Goal: Task Accomplishment & Management: Use online tool/utility

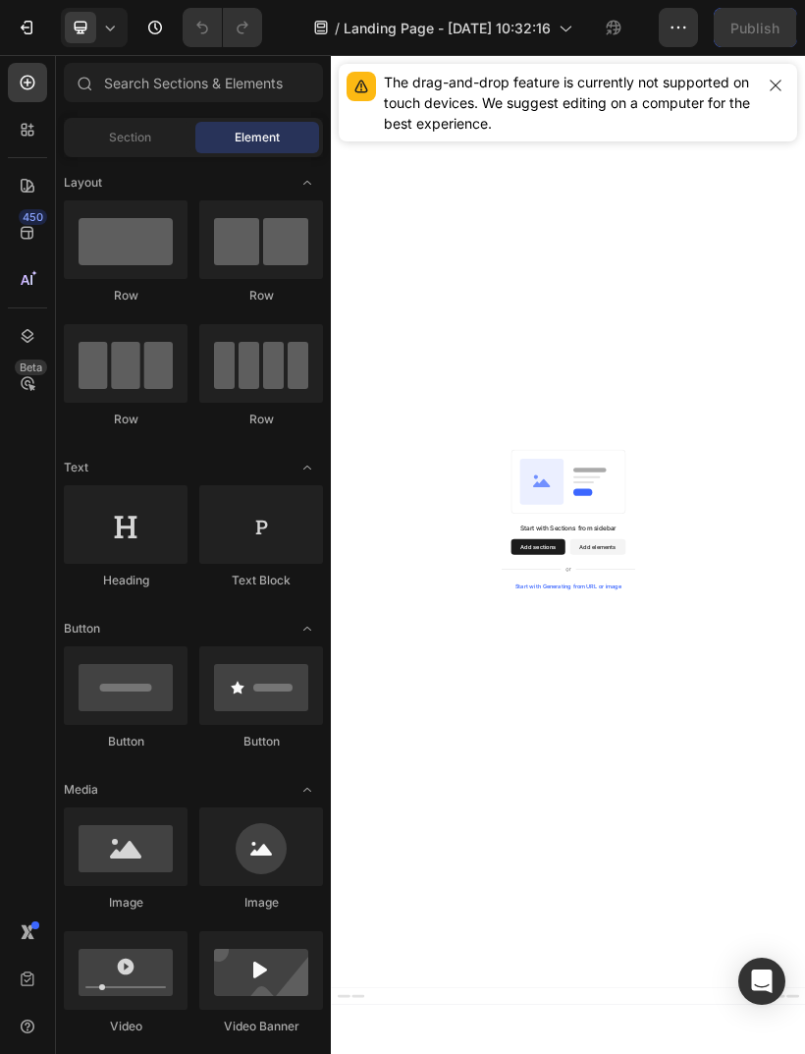
click at [149, 126] on div "Section" at bounding box center [130, 137] width 124 height 31
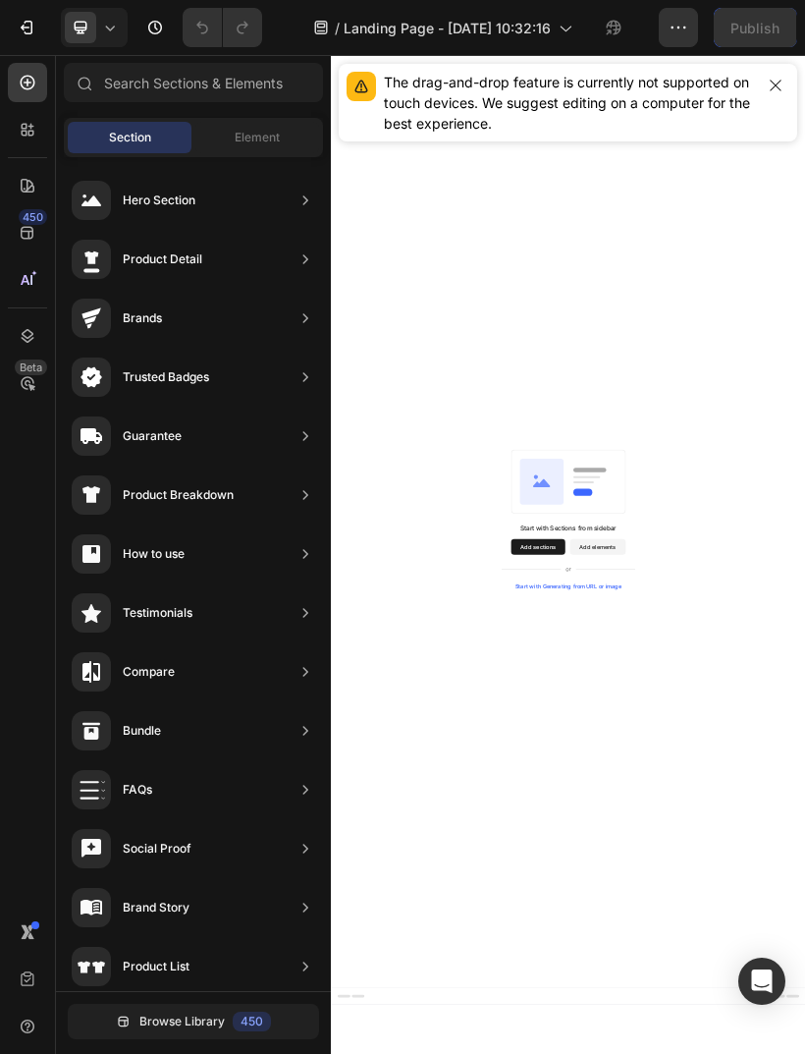
click at [266, 291] on div "Product Detail" at bounding box center [193, 318] width 259 height 55
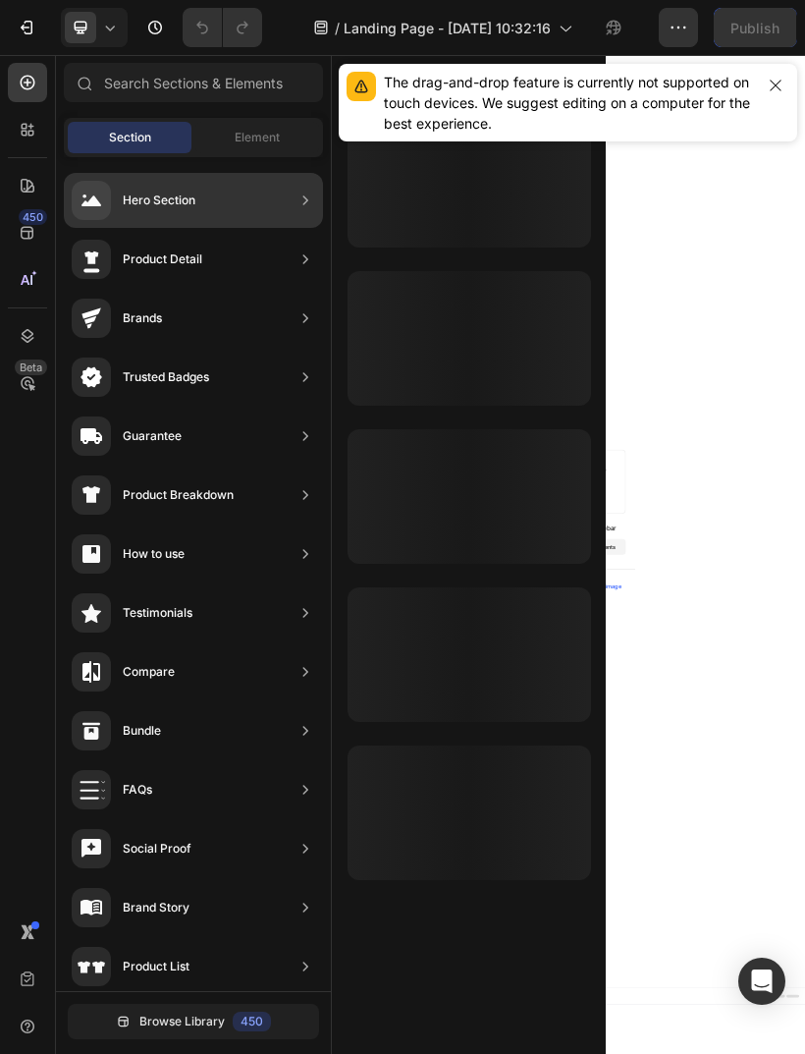
click at [263, 201] on div "Hero Section" at bounding box center [193, 200] width 259 height 55
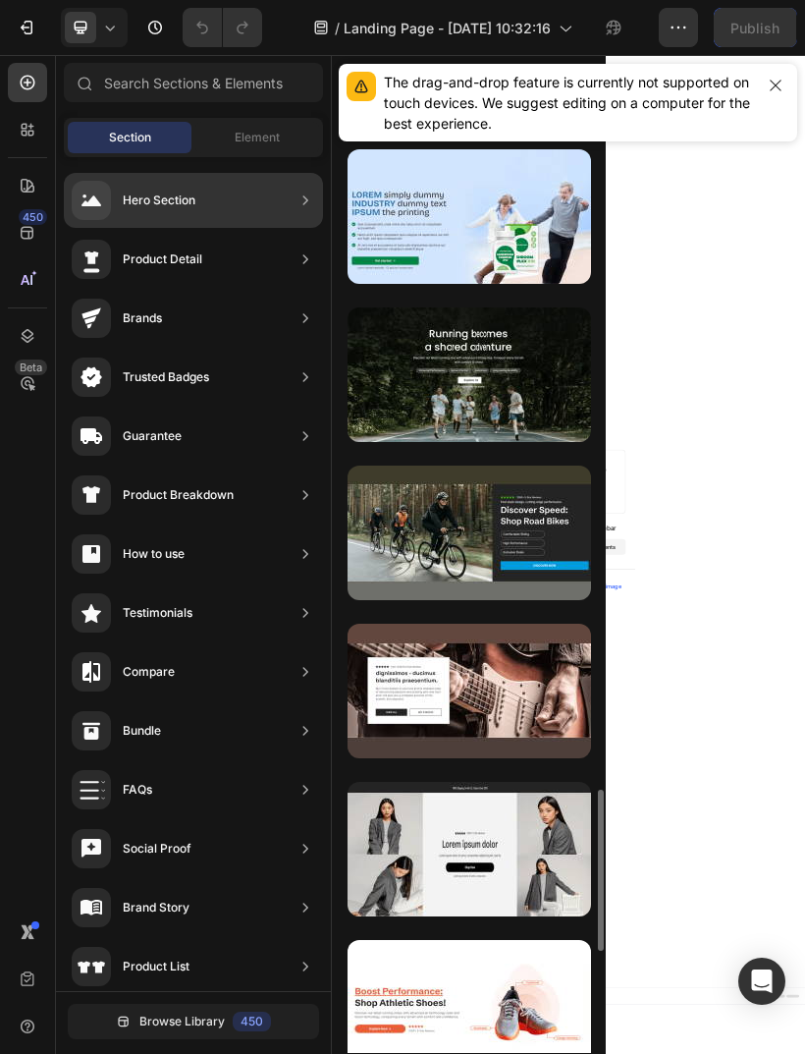
scroll to position [4126, 0]
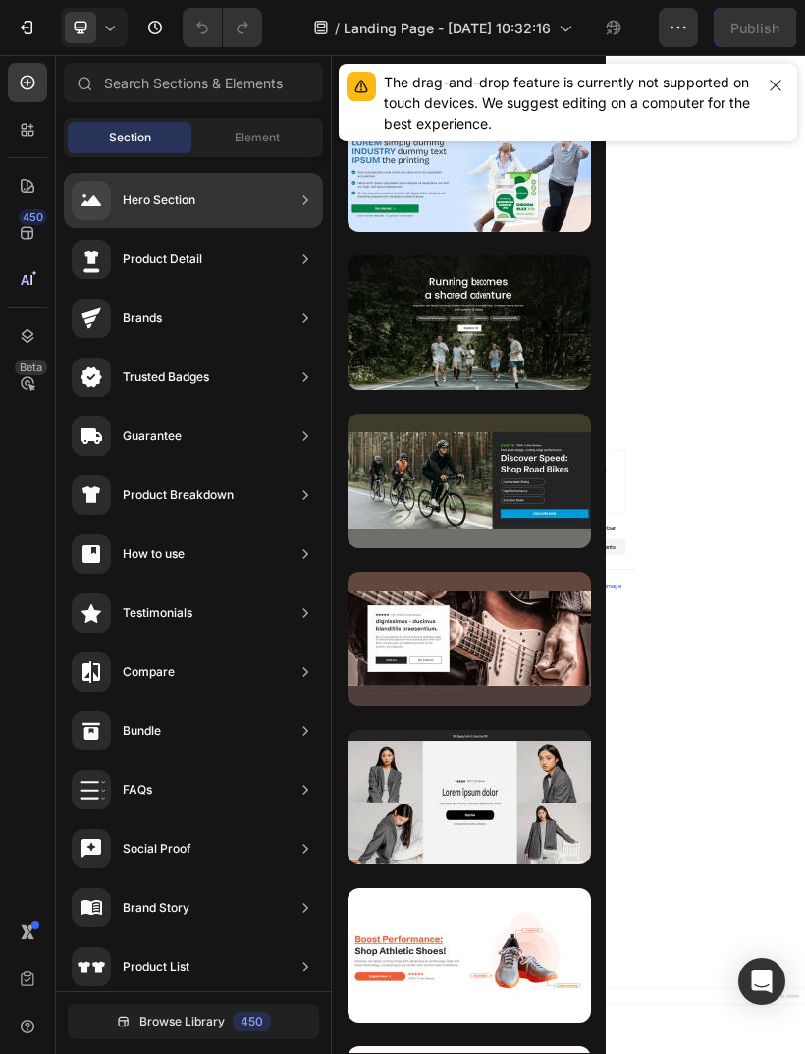
click at [777, 85] on icon "button" at bounding box center [776, 86] width 16 height 16
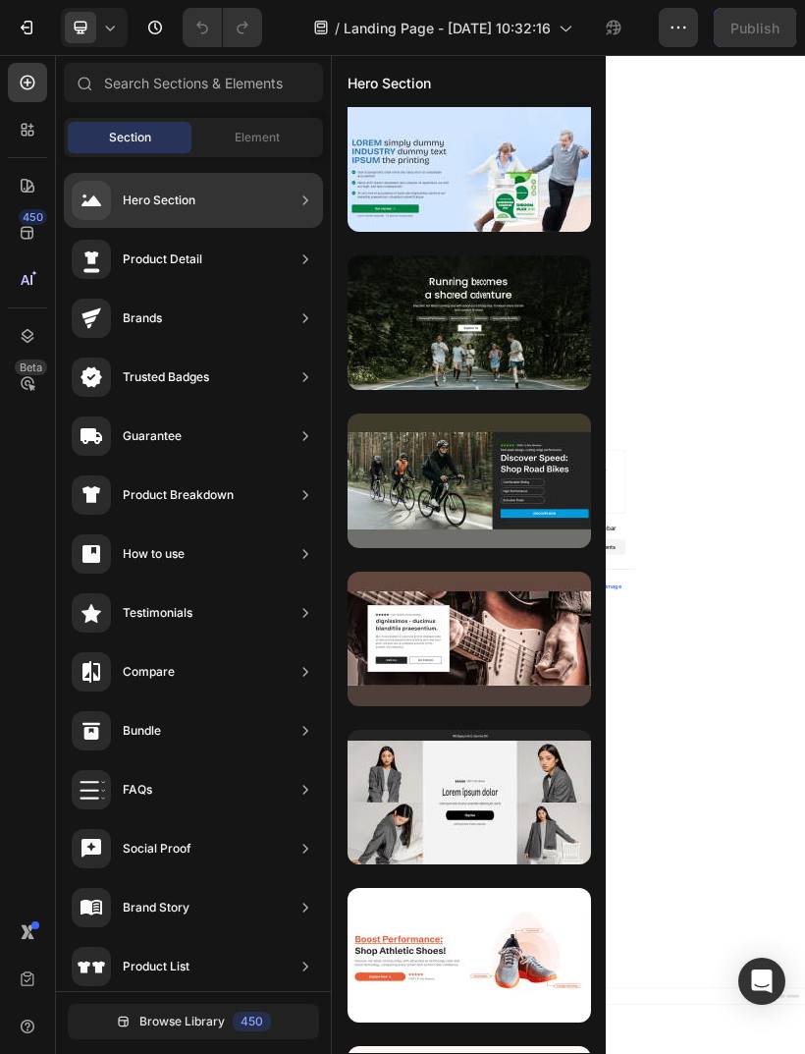
click at [267, 146] on div "Element" at bounding box center [257, 137] width 124 height 31
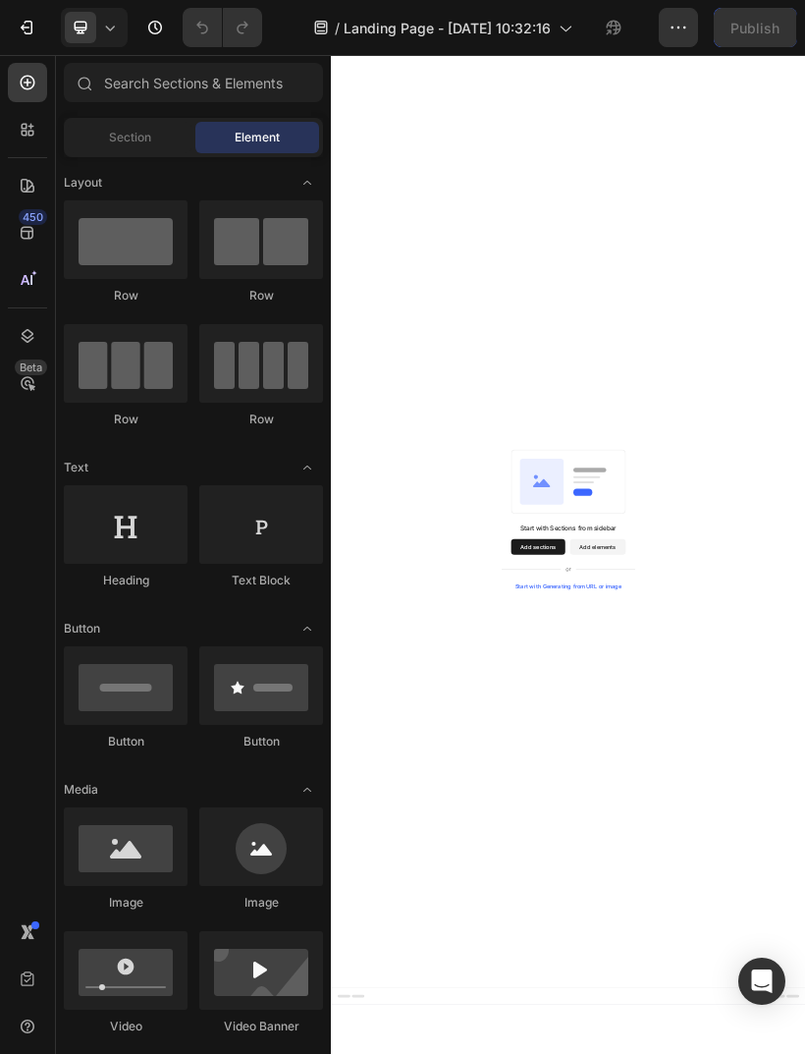
click at [157, 137] on div "Section" at bounding box center [130, 137] width 124 height 31
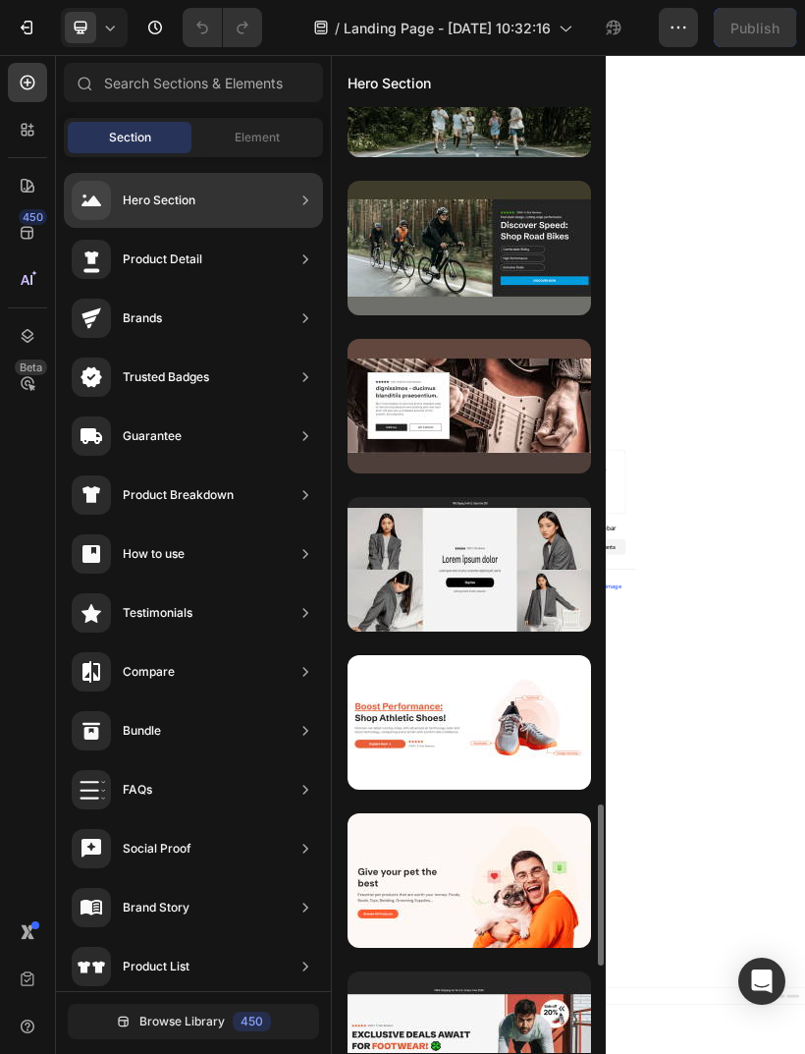
scroll to position [4360, 0]
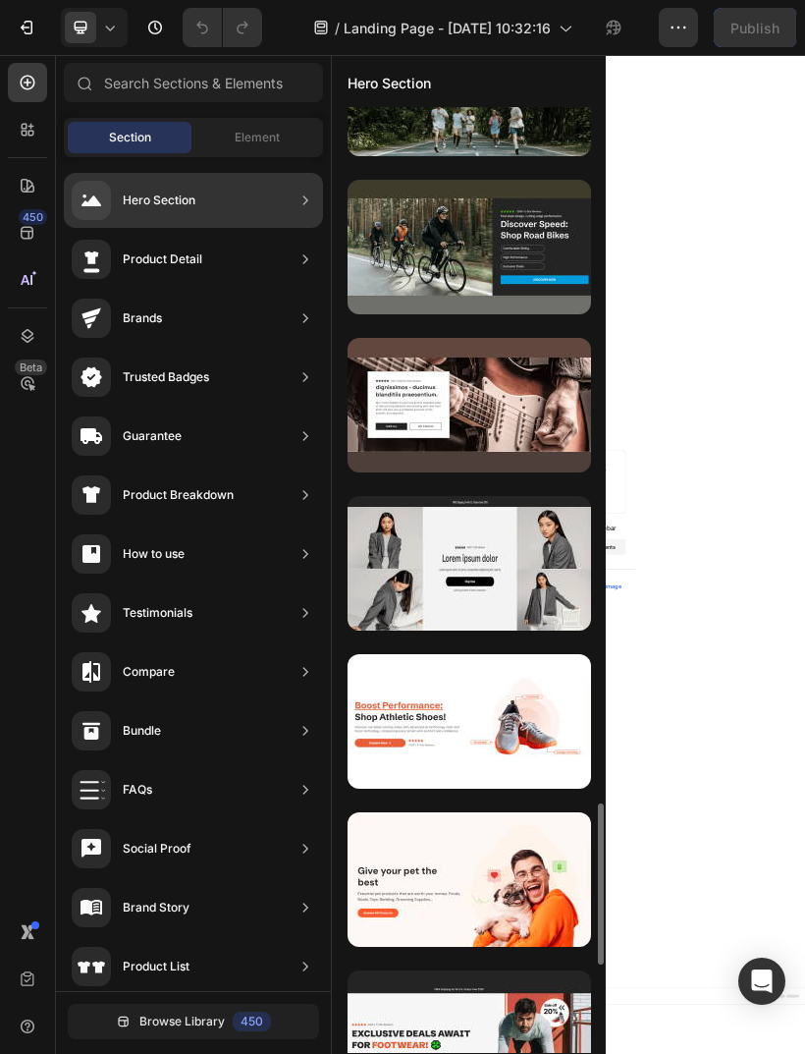
click at [551, 564] on div at bounding box center [470, 563] width 244 height 135
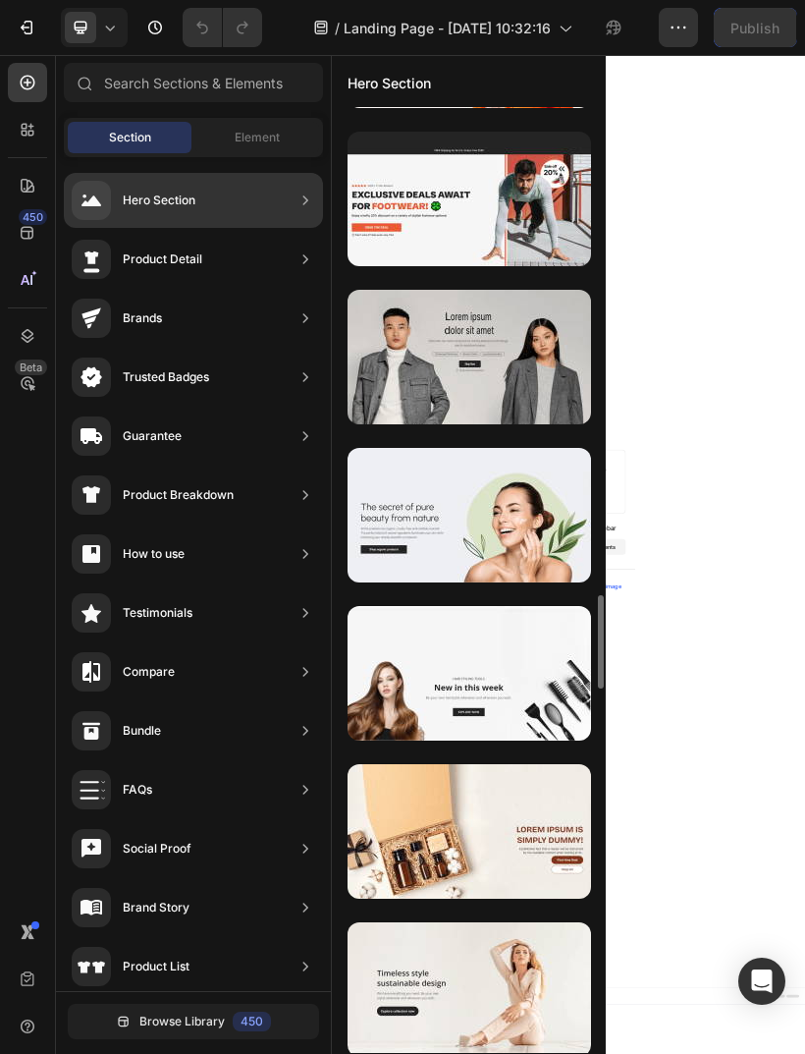
scroll to position [5192, 0]
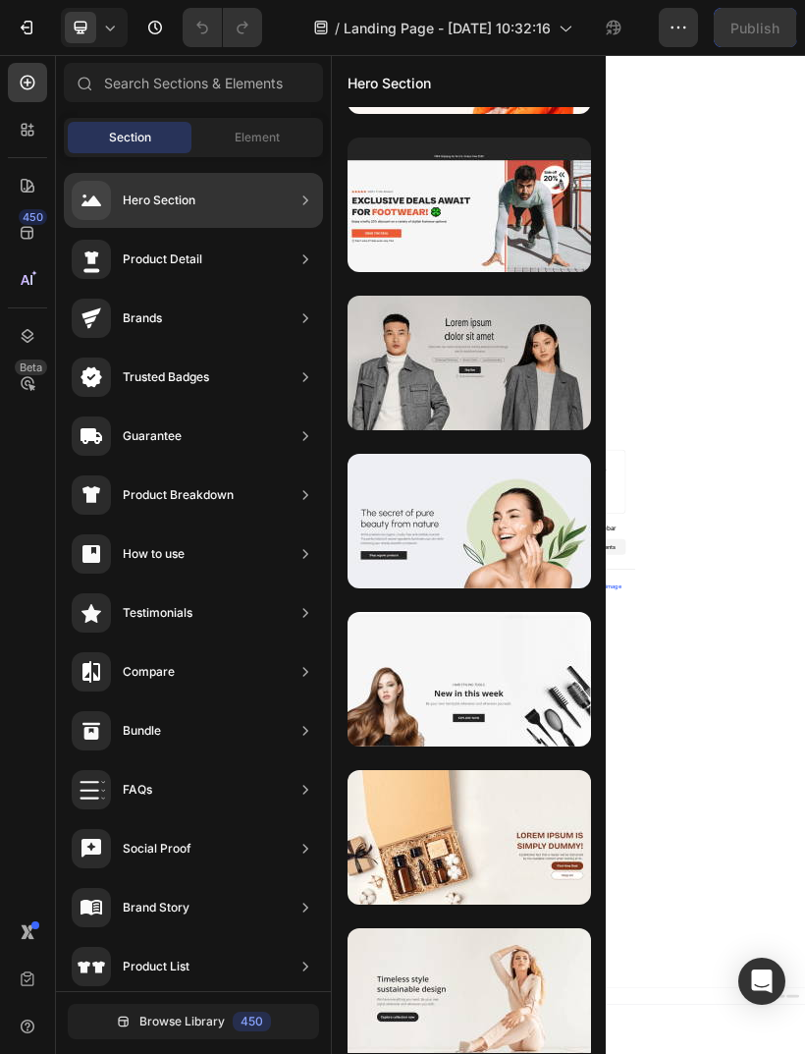
click at [528, 542] on div at bounding box center [470, 521] width 244 height 135
click at [529, 537] on div at bounding box center [470, 521] width 244 height 135
click at [528, 536] on div at bounding box center [470, 521] width 244 height 135
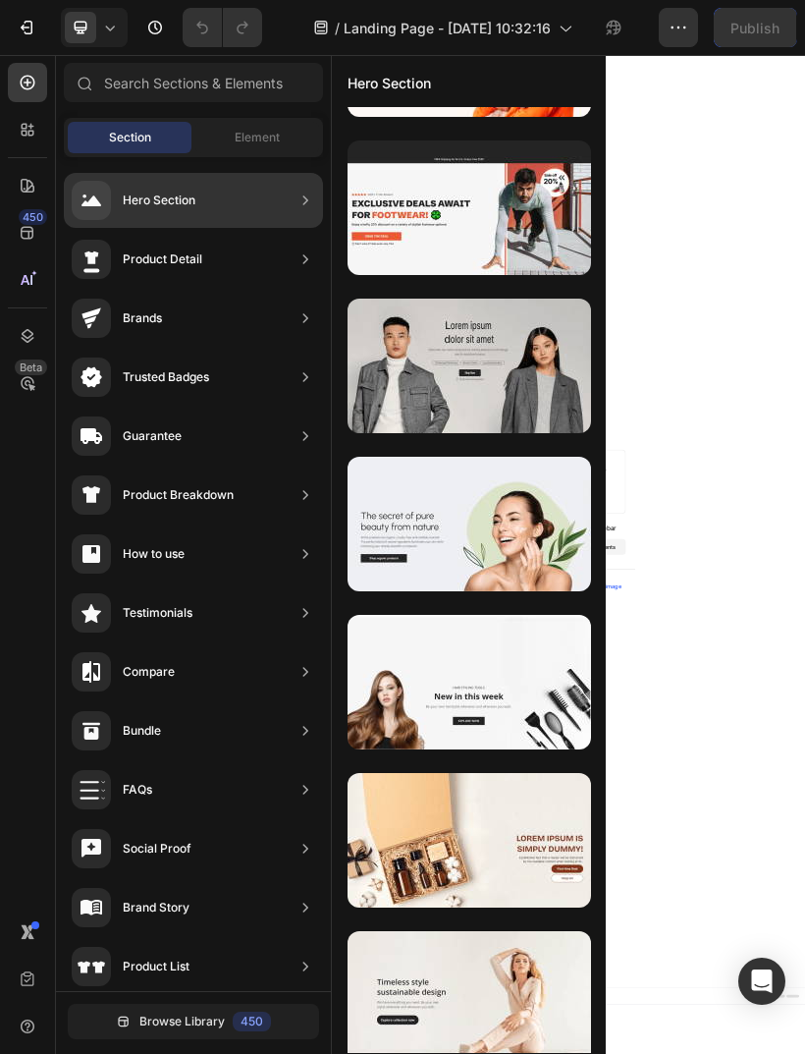
scroll to position [5179, 0]
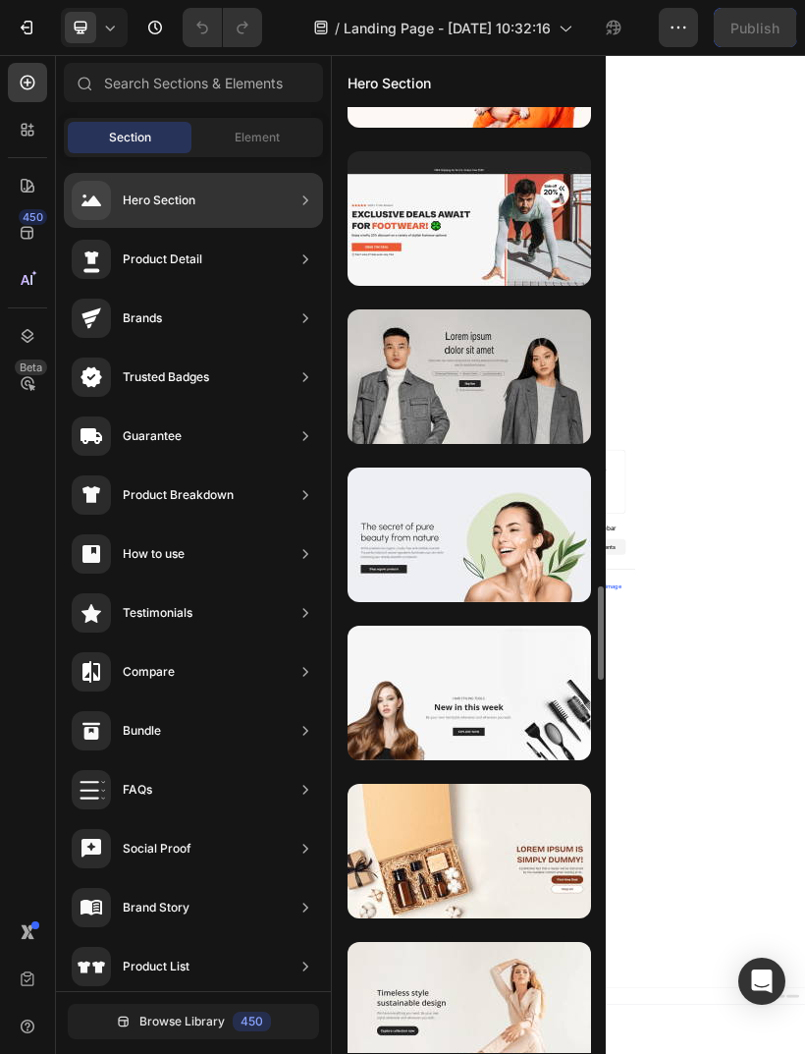
click at [542, 518] on div at bounding box center [470, 534] width 244 height 135
click at [541, 517] on div at bounding box center [470, 534] width 244 height 135
click at [527, 498] on div at bounding box center [470, 534] width 244 height 135
